Goal: Task Accomplishment & Management: Use online tool/utility

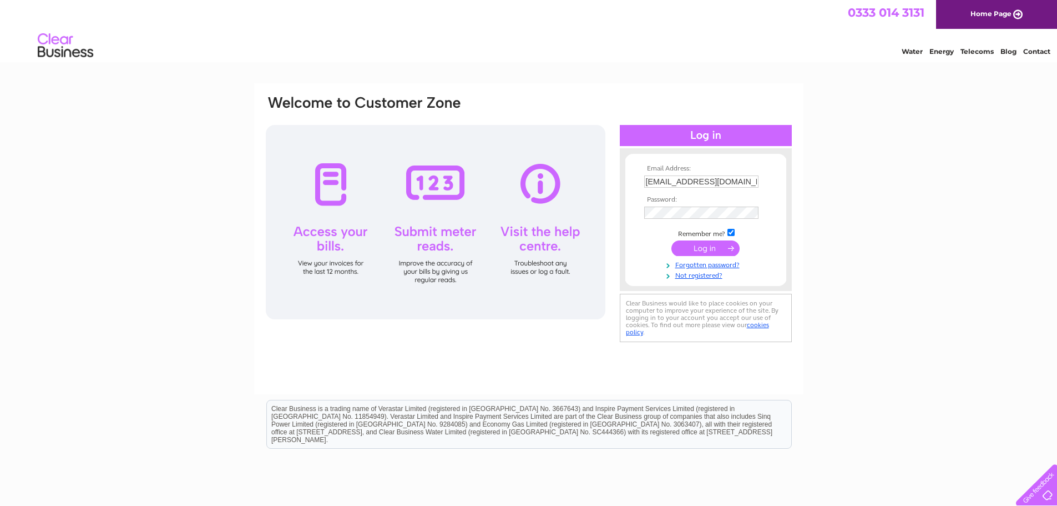
click at [703, 245] on input "submit" at bounding box center [706, 248] width 68 height 16
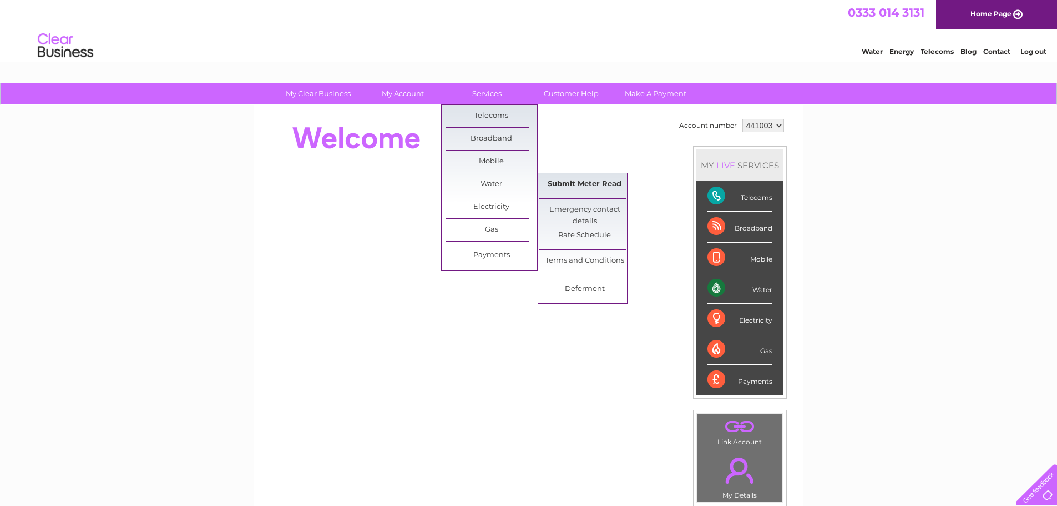
click at [579, 184] on link "Submit Meter Read" at bounding box center [585, 184] width 92 height 22
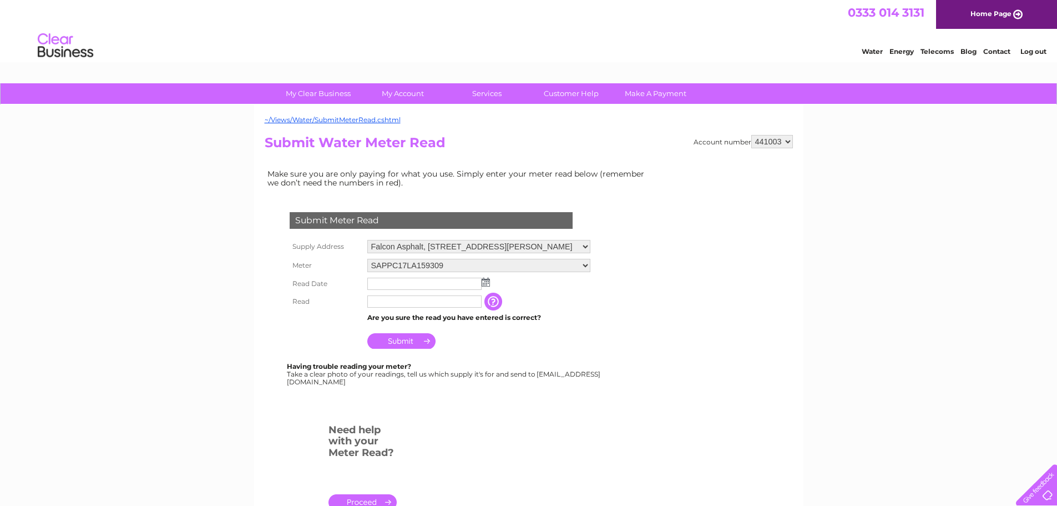
click at [395, 281] on input "text" at bounding box center [424, 284] width 114 height 12
click at [394, 282] on input "text" at bounding box center [424, 284] width 115 height 13
click at [487, 283] on img at bounding box center [487, 282] width 8 height 9
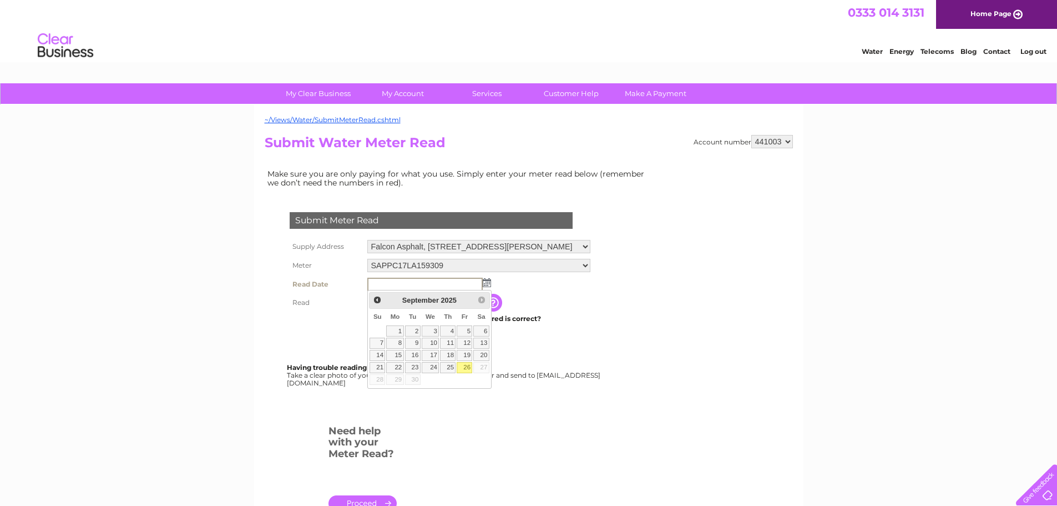
click at [469, 368] on link "26" at bounding box center [465, 367] width 16 height 11
type input "[DATE]"
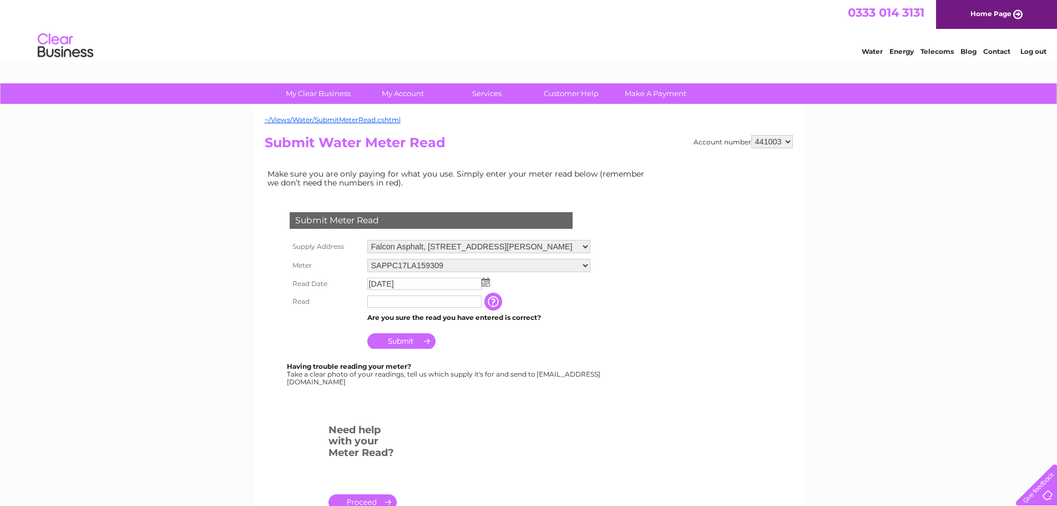
click at [384, 300] on input "text" at bounding box center [424, 301] width 114 height 12
type input "677"
click at [397, 335] on input "Submit" at bounding box center [401, 341] width 68 height 16
